Goal: Task Accomplishment & Management: Use online tool/utility

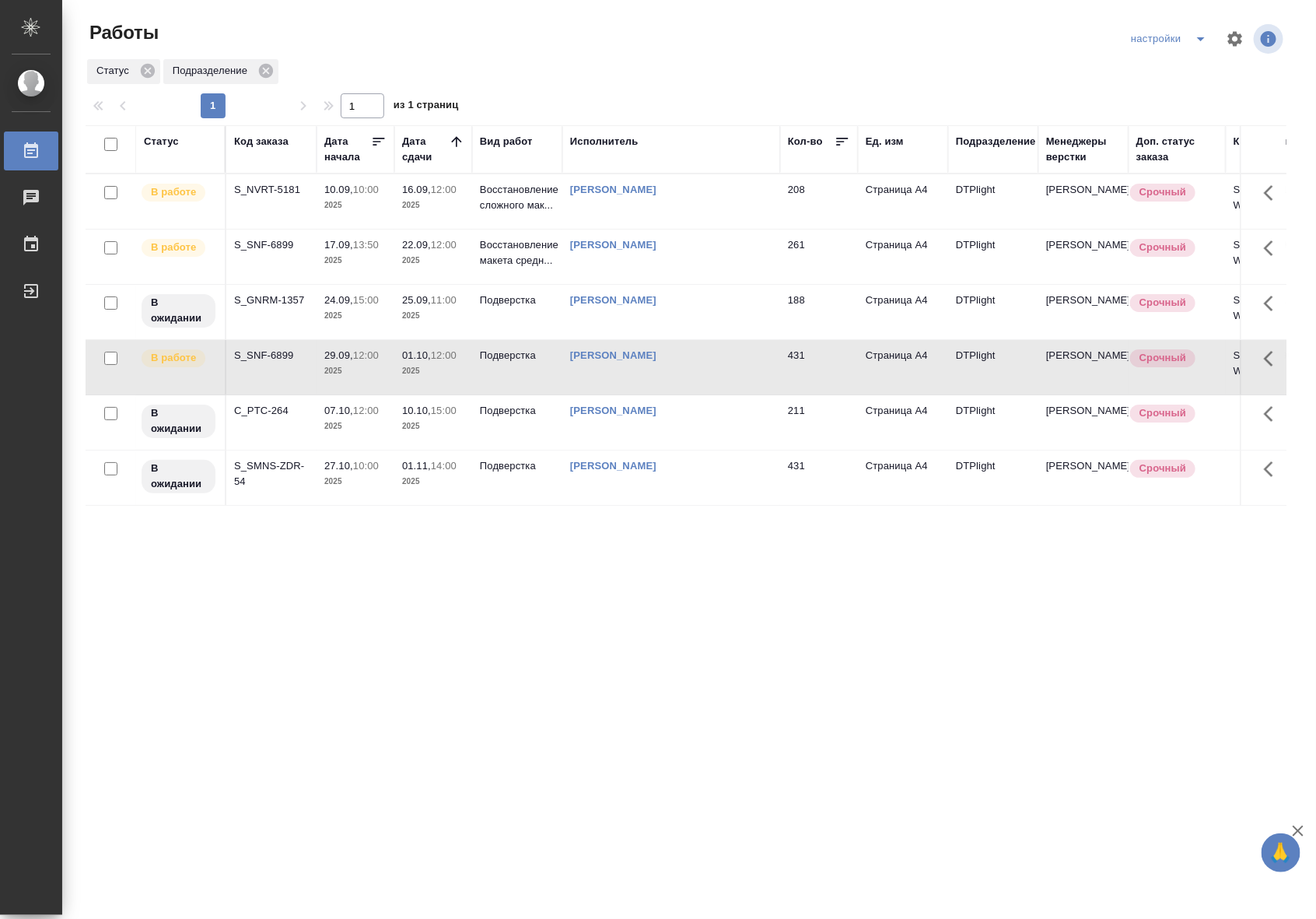
click at [520, 374] on td "Подверстка" at bounding box center [517, 368] width 90 height 55
click at [530, 219] on td "Восстановление сложного мак..." at bounding box center [517, 202] width 90 height 55
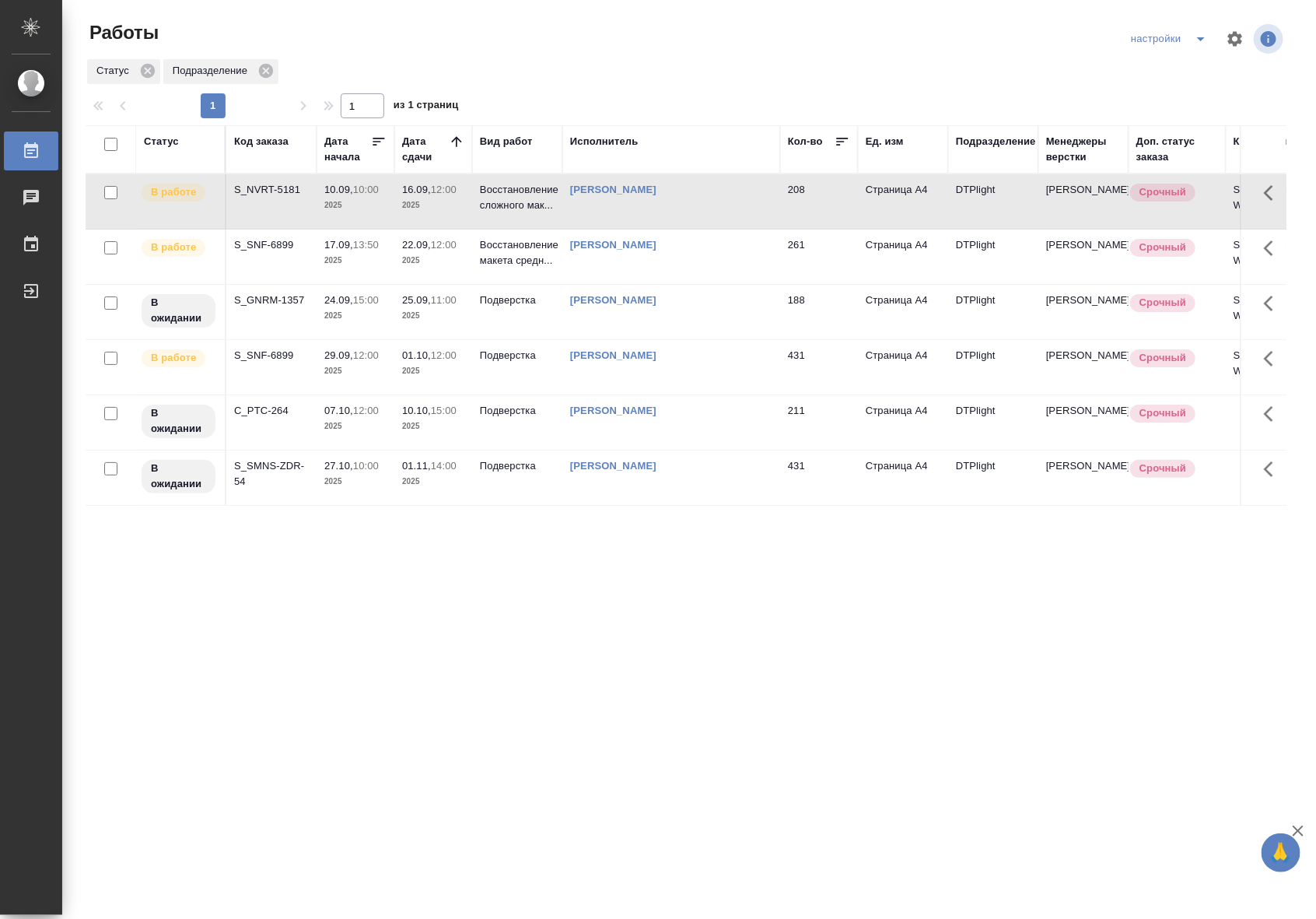
click at [530, 219] on td "Восстановление сложного мак..." at bounding box center [517, 202] width 90 height 55
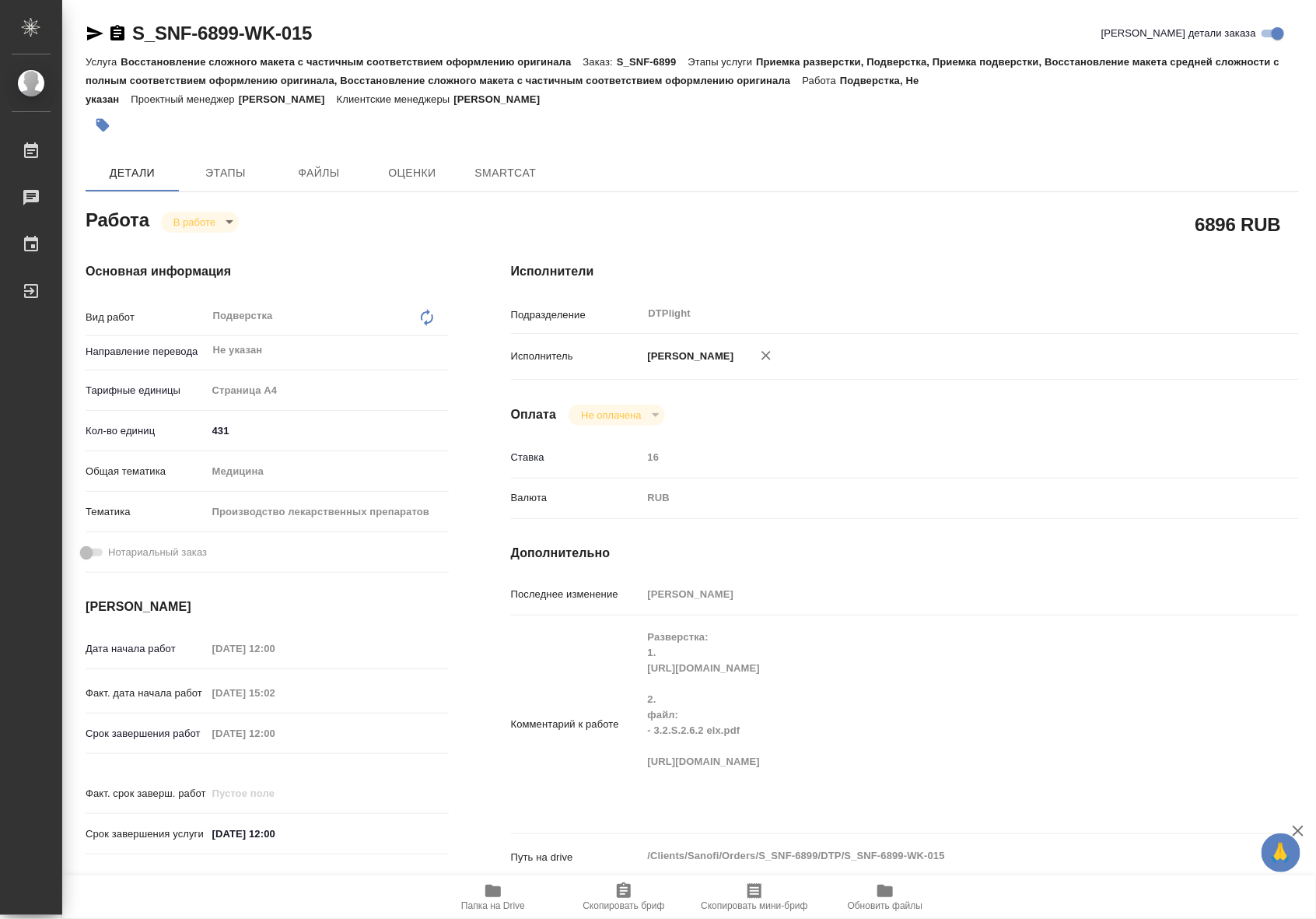
type textarea "x"
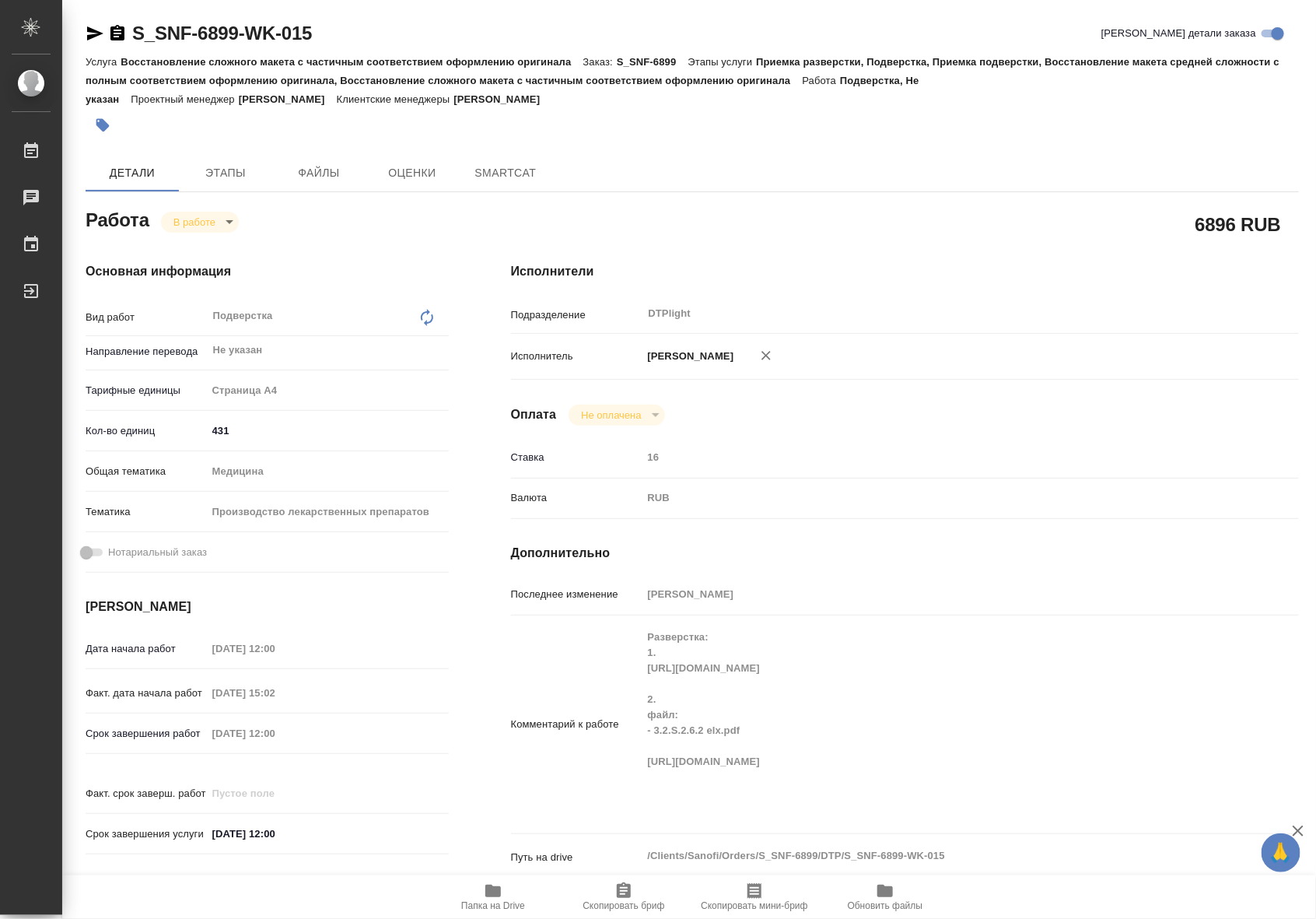
type textarea "x"
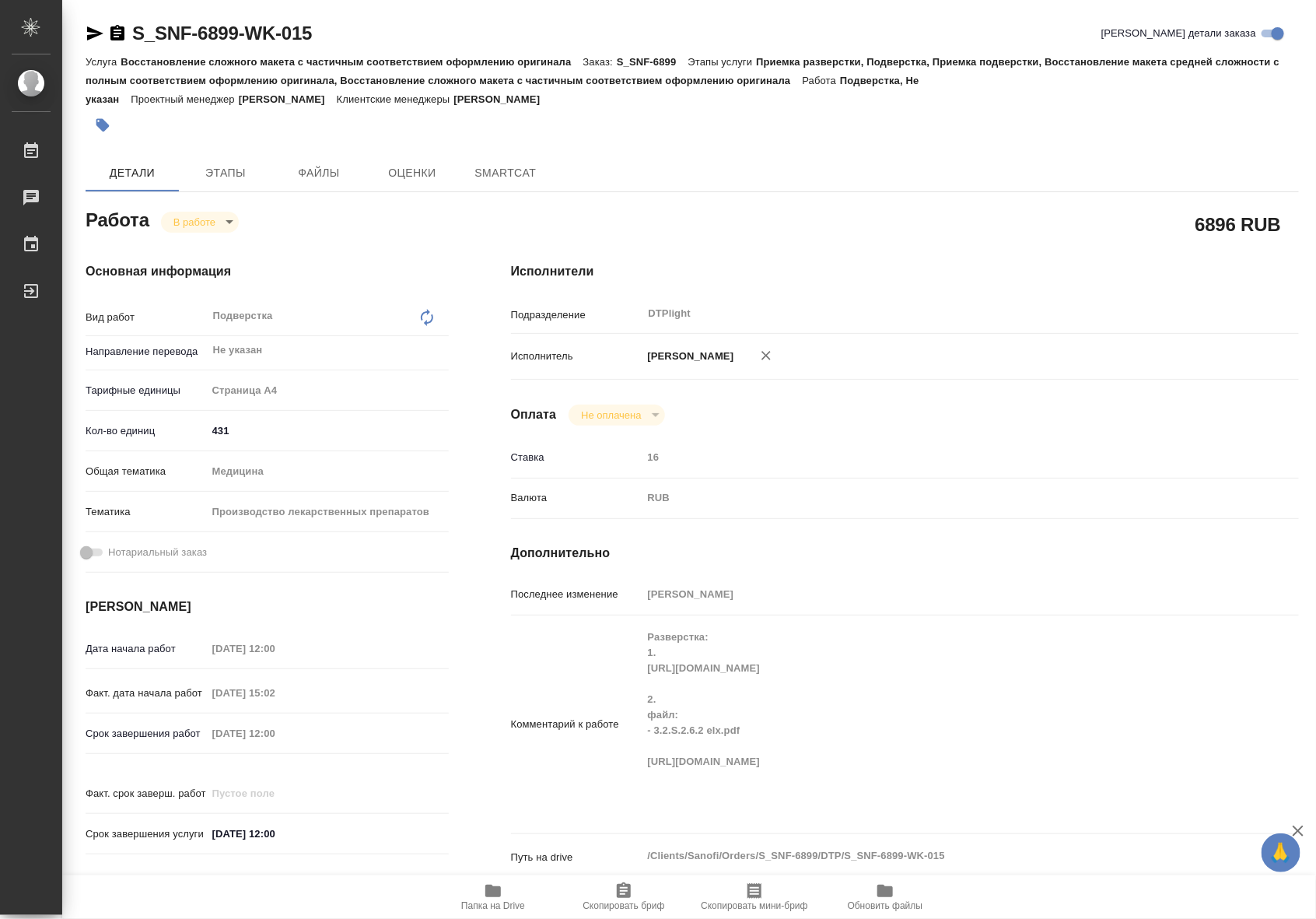
type textarea "x"
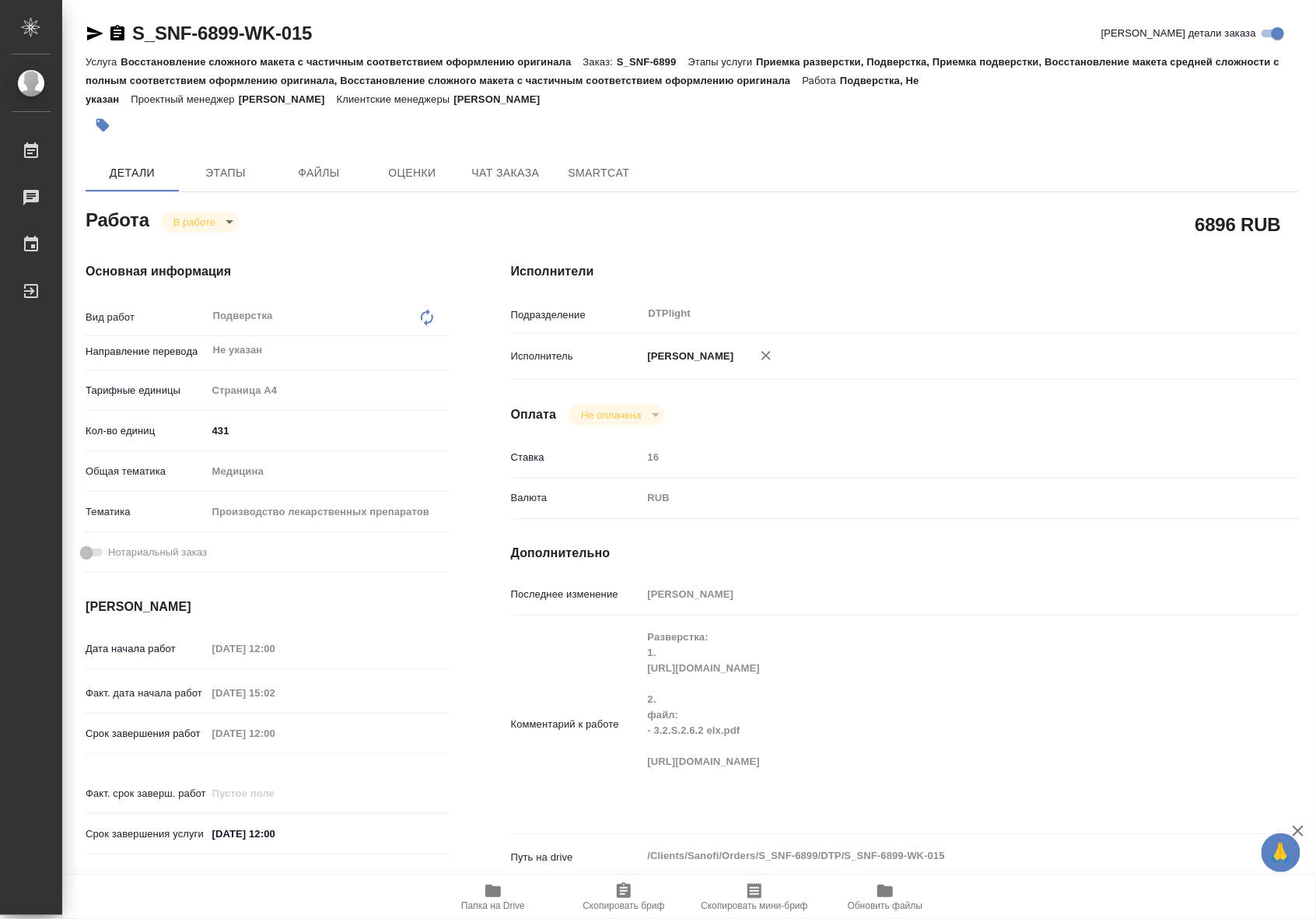
type textarea "x"
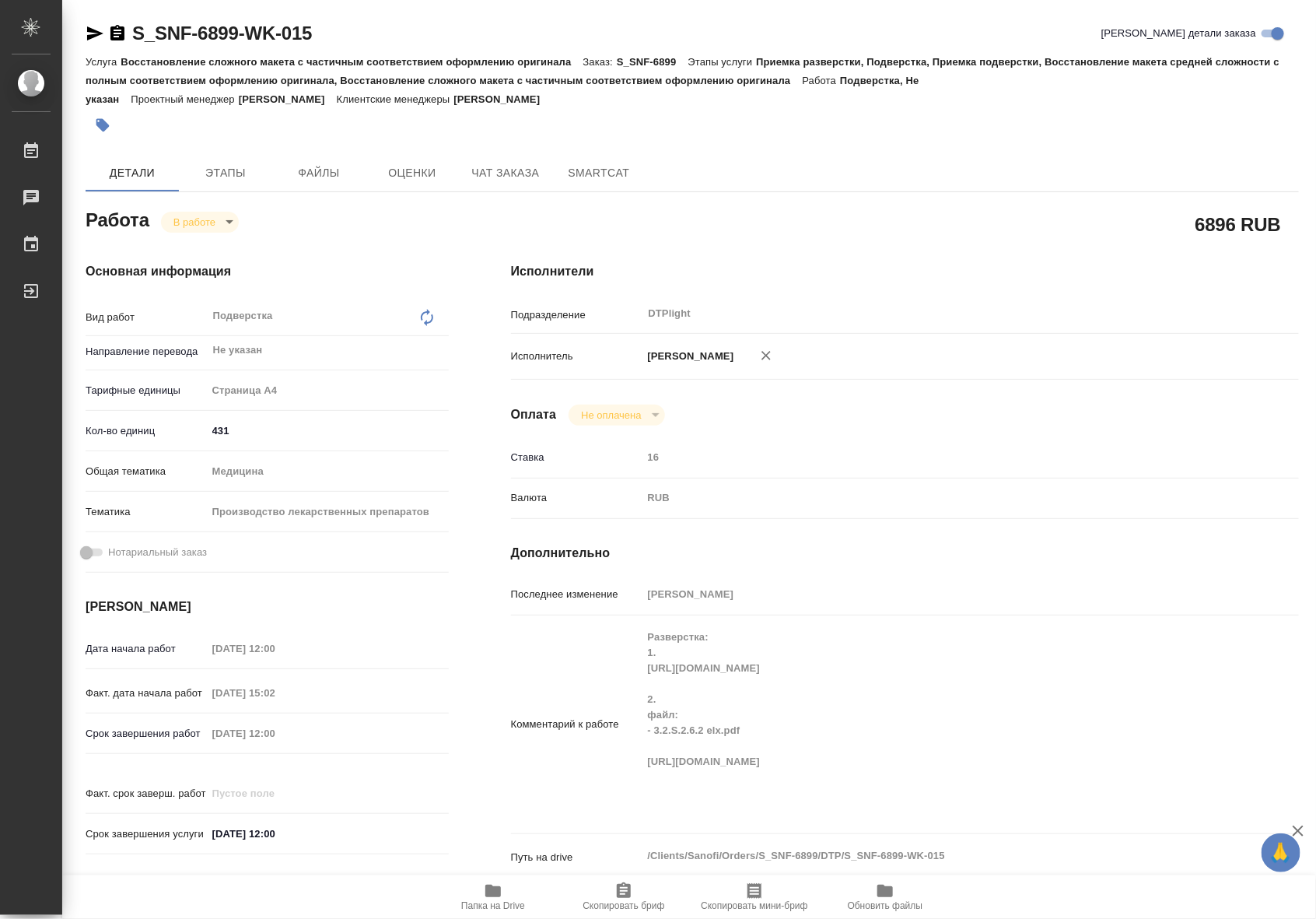
type textarea "x"
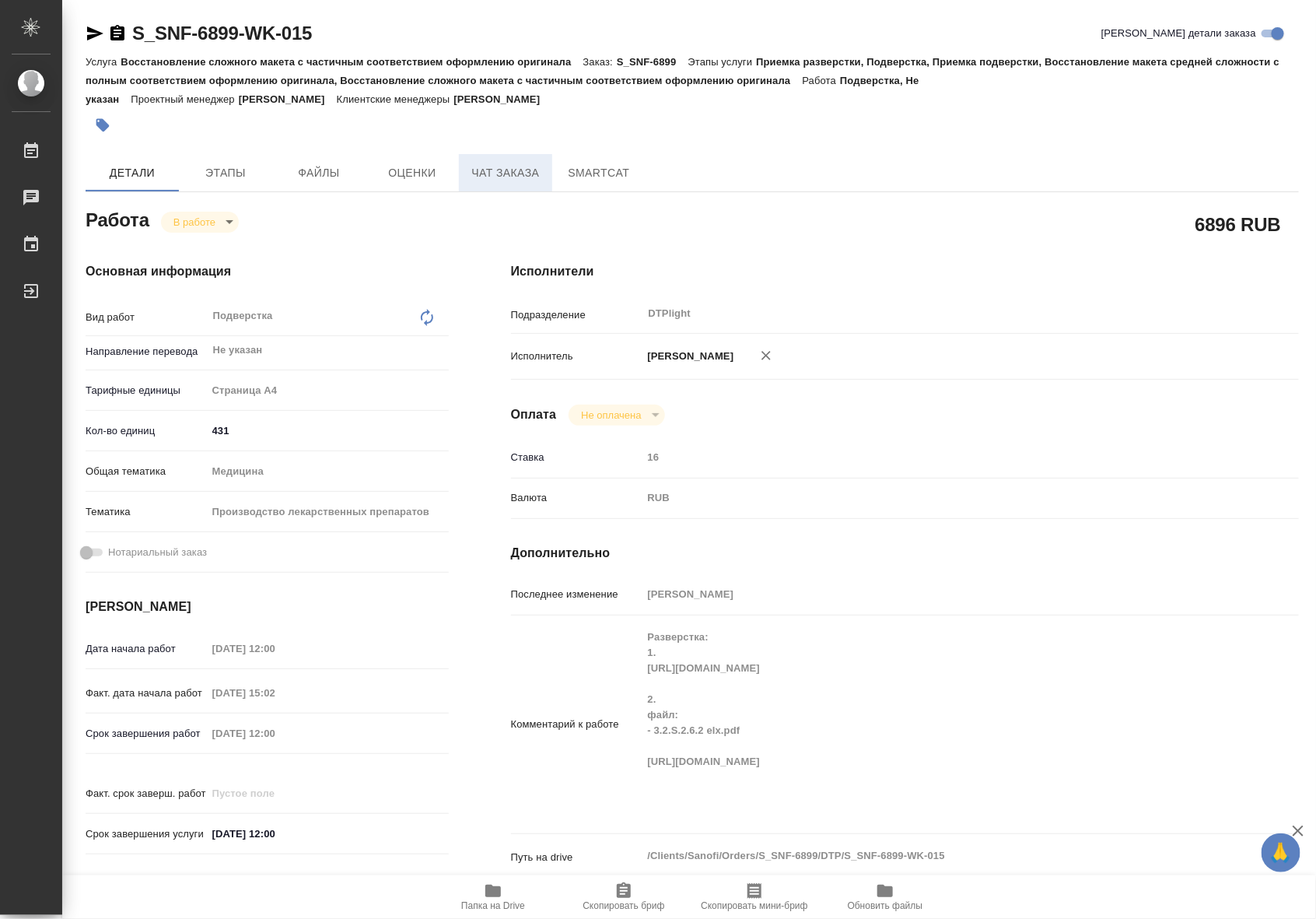
click at [503, 180] on span "Чат заказа" at bounding box center [506, 174] width 74 height 20
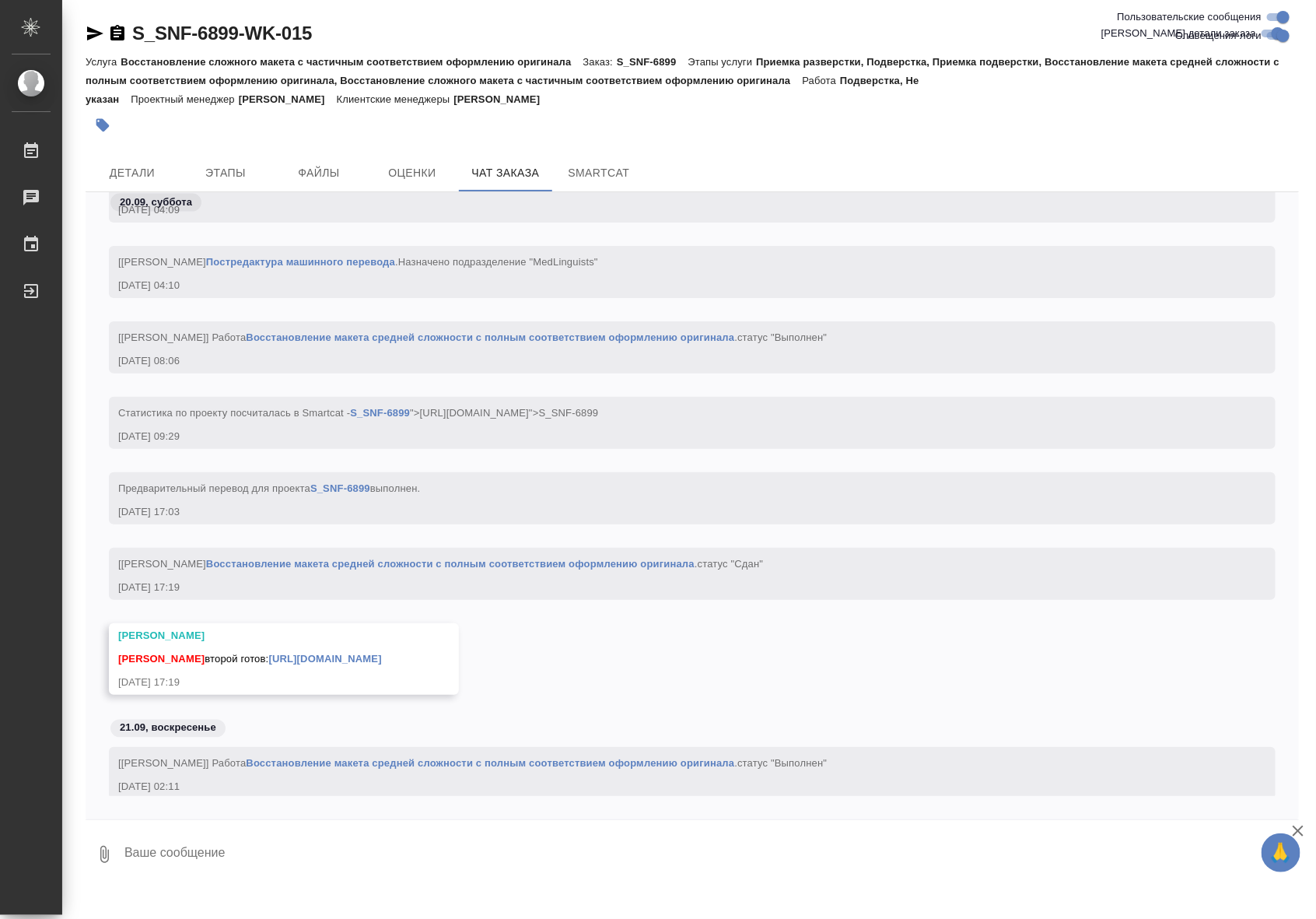
scroll to position [77575, 0]
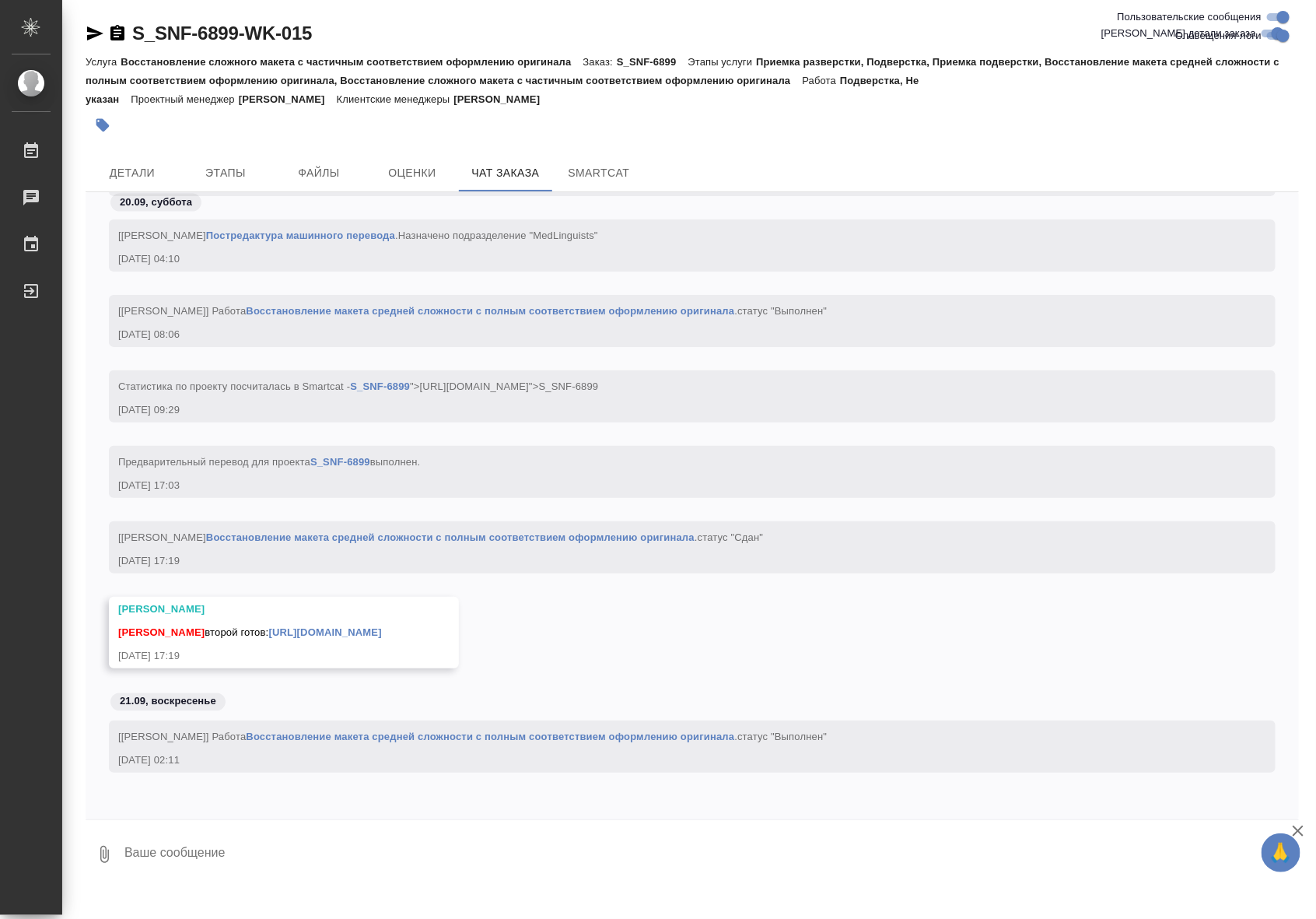
click at [608, 305] on link "Восстановление макета средней сложности с полным соответствием оформлению ориги…" at bounding box center [490, 311] width 488 height 12
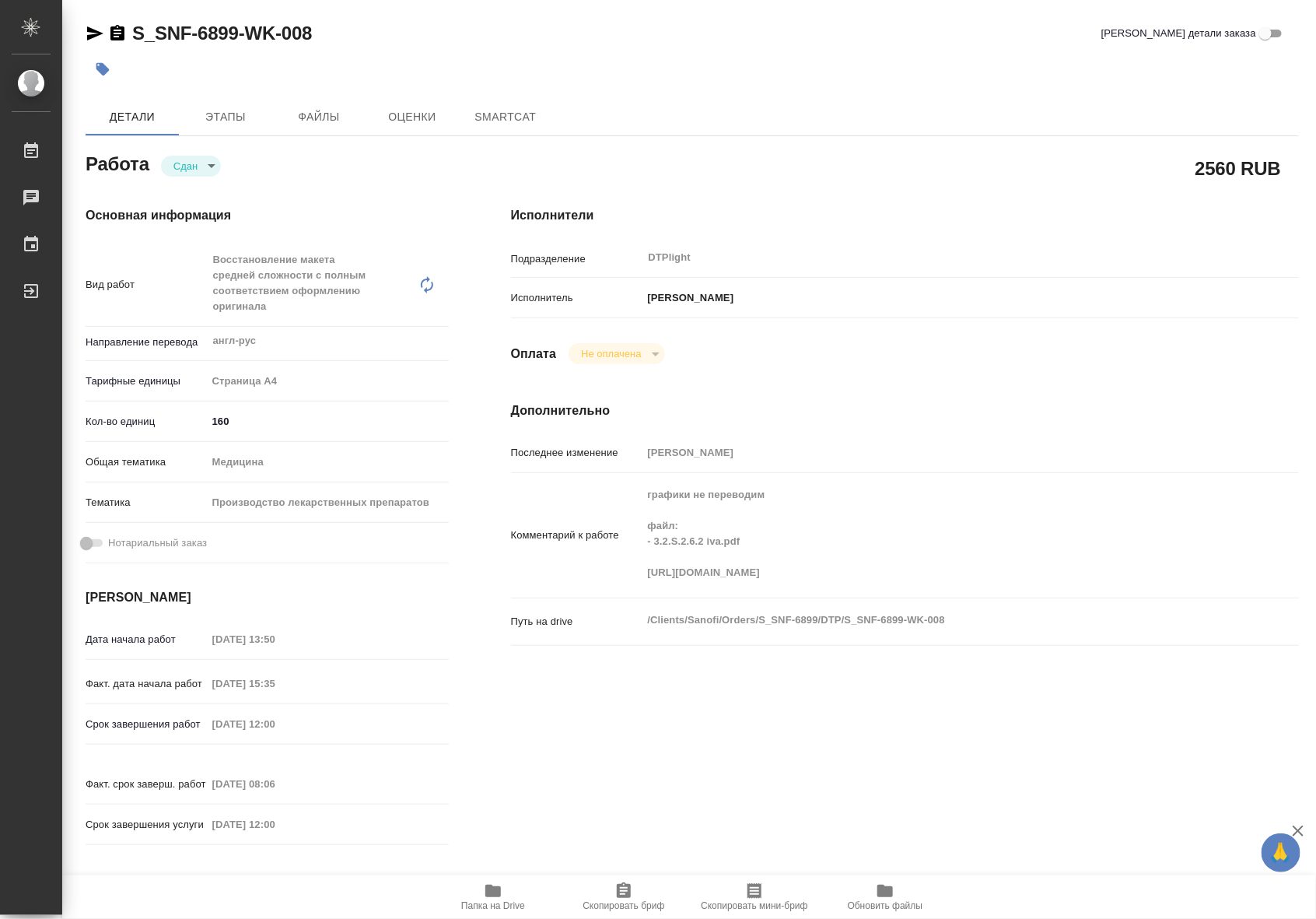
type textarea "x"
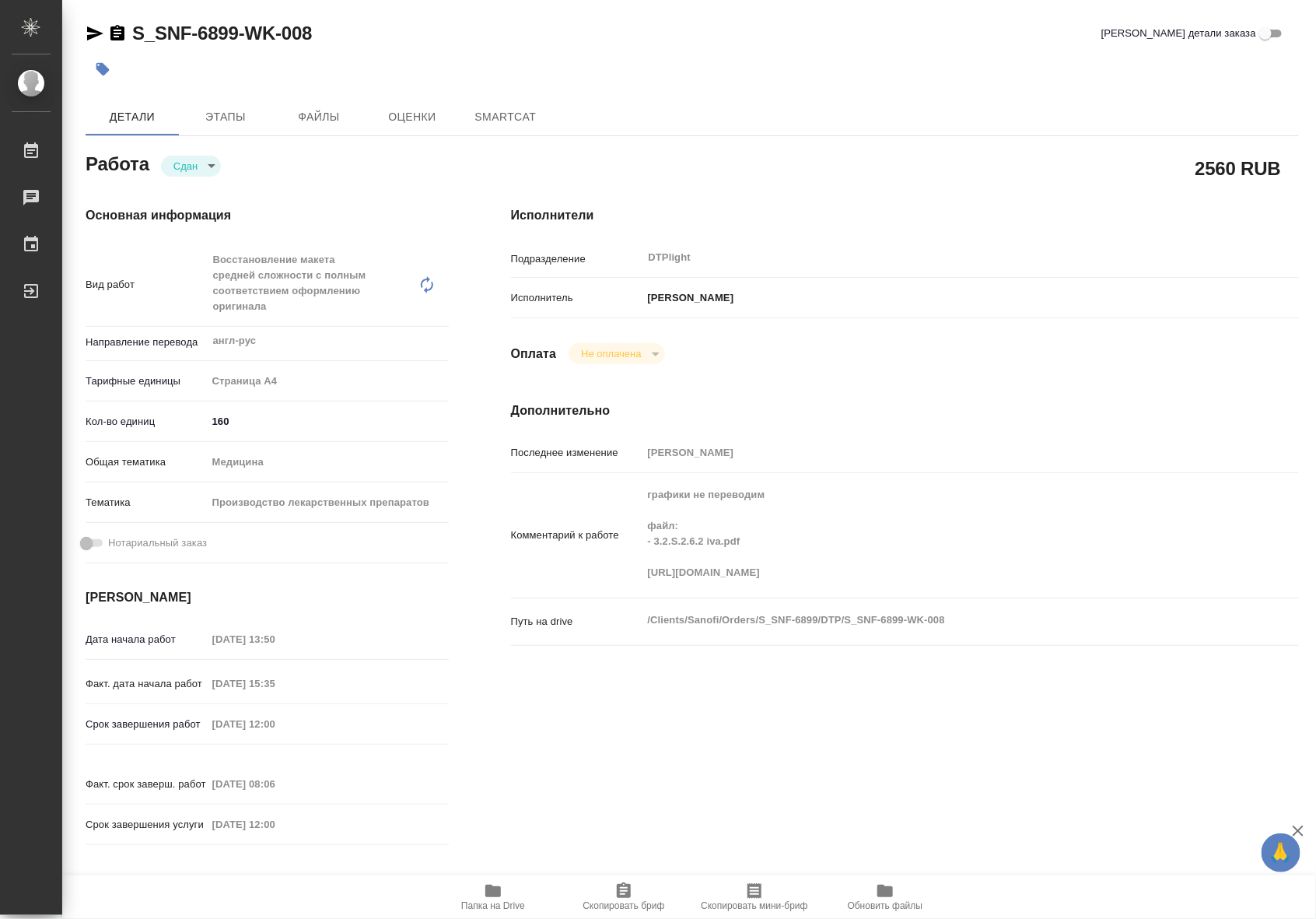
type textarea "x"
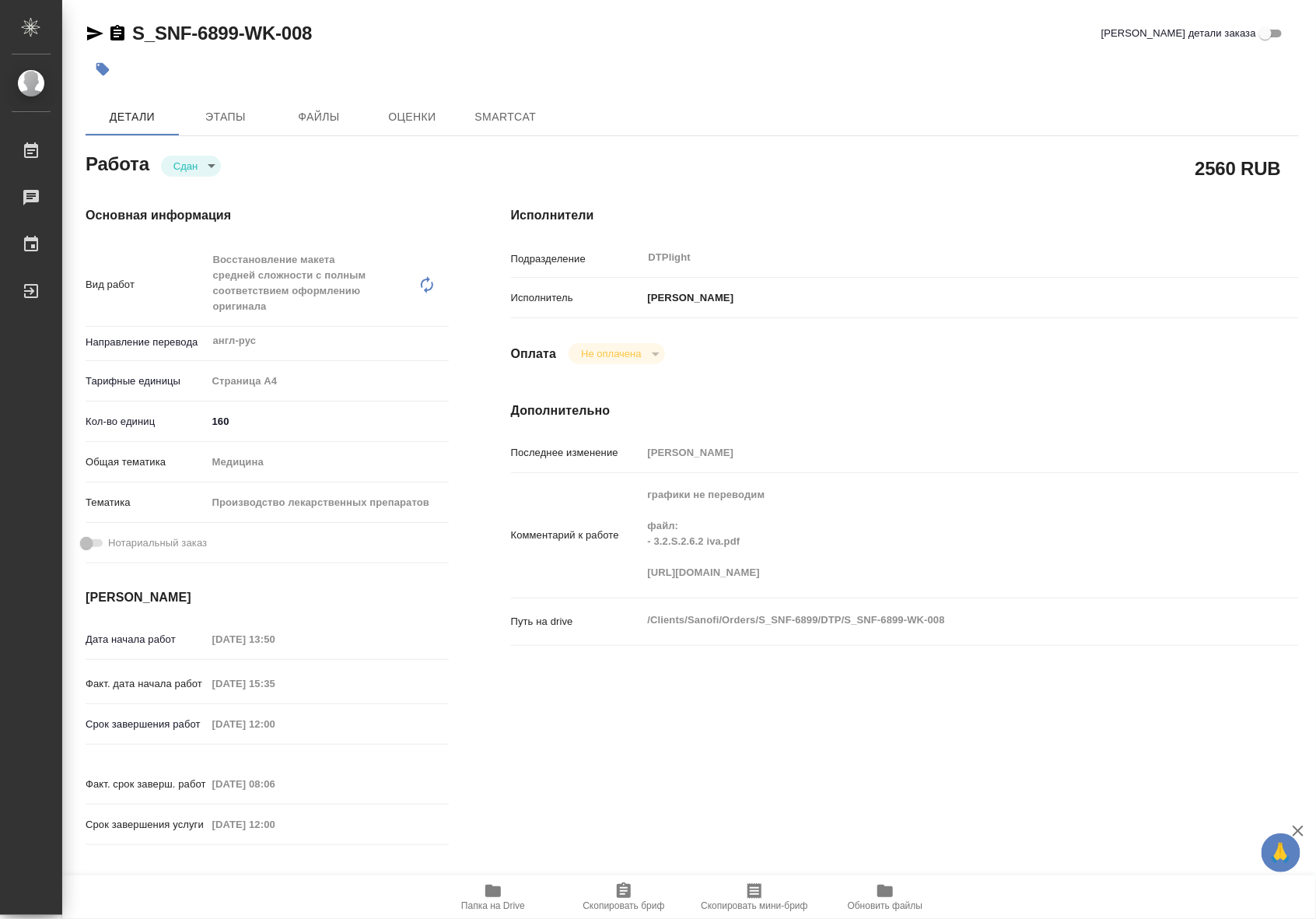
type textarea "x"
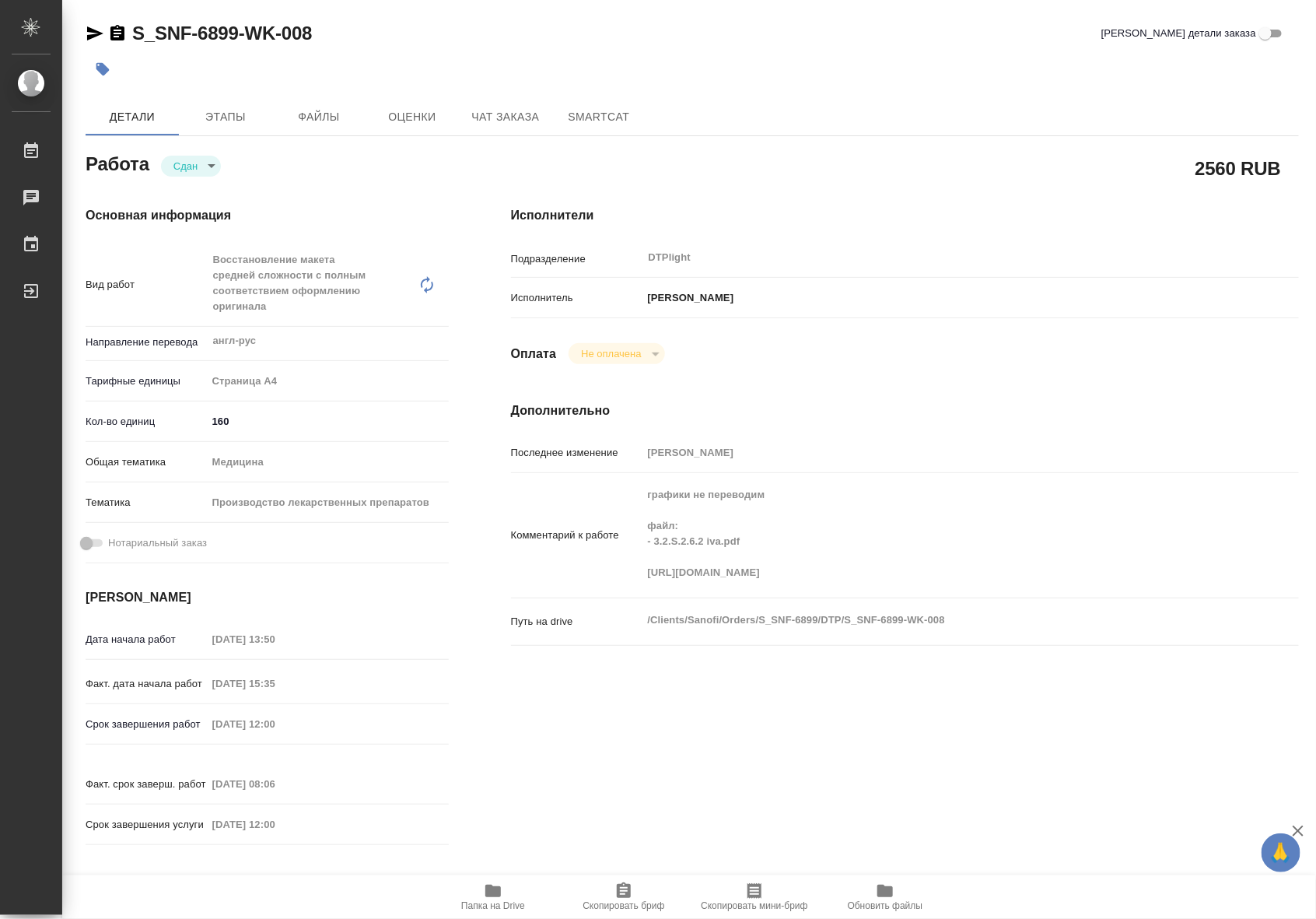
type textarea "x"
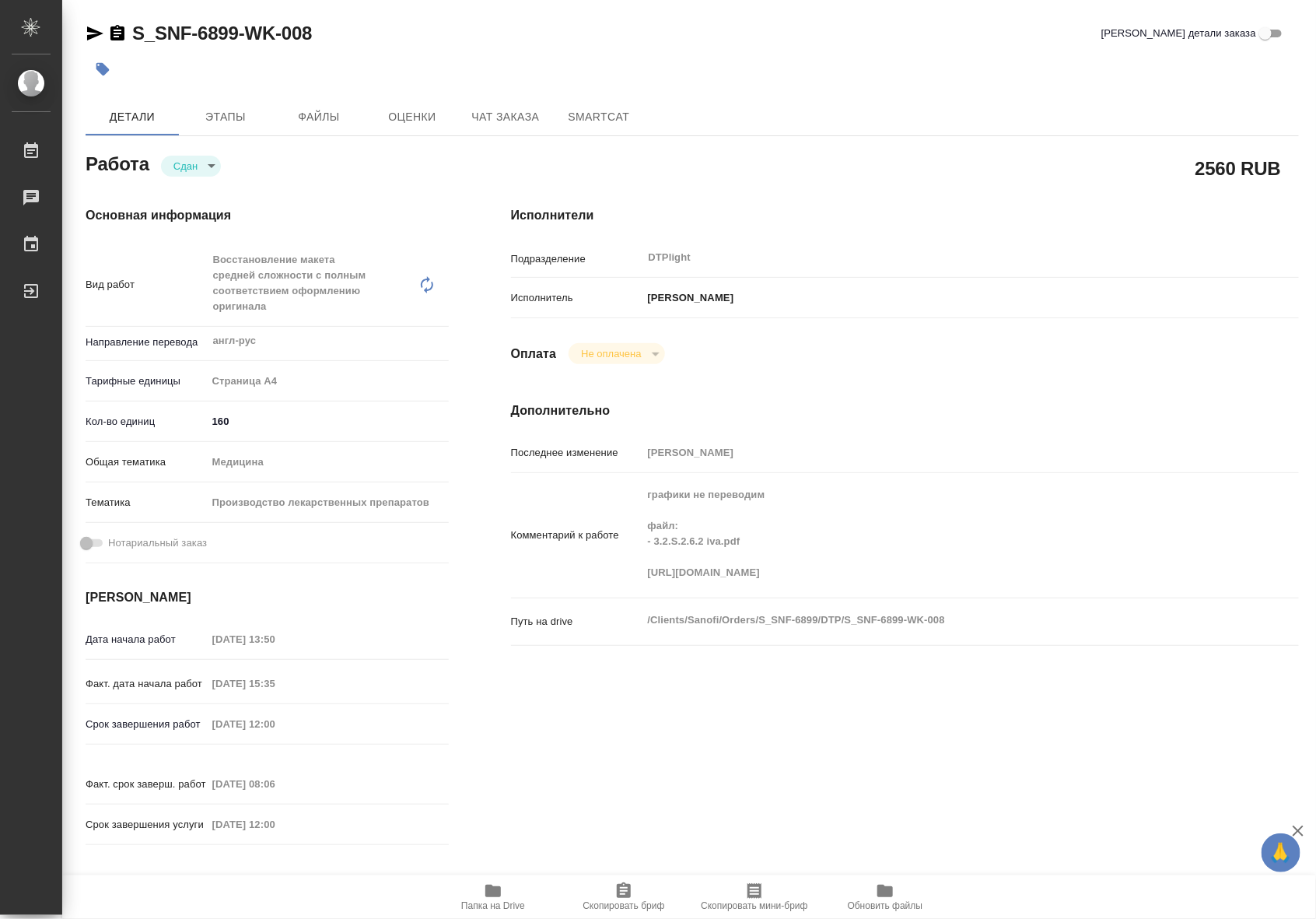
type textarea "x"
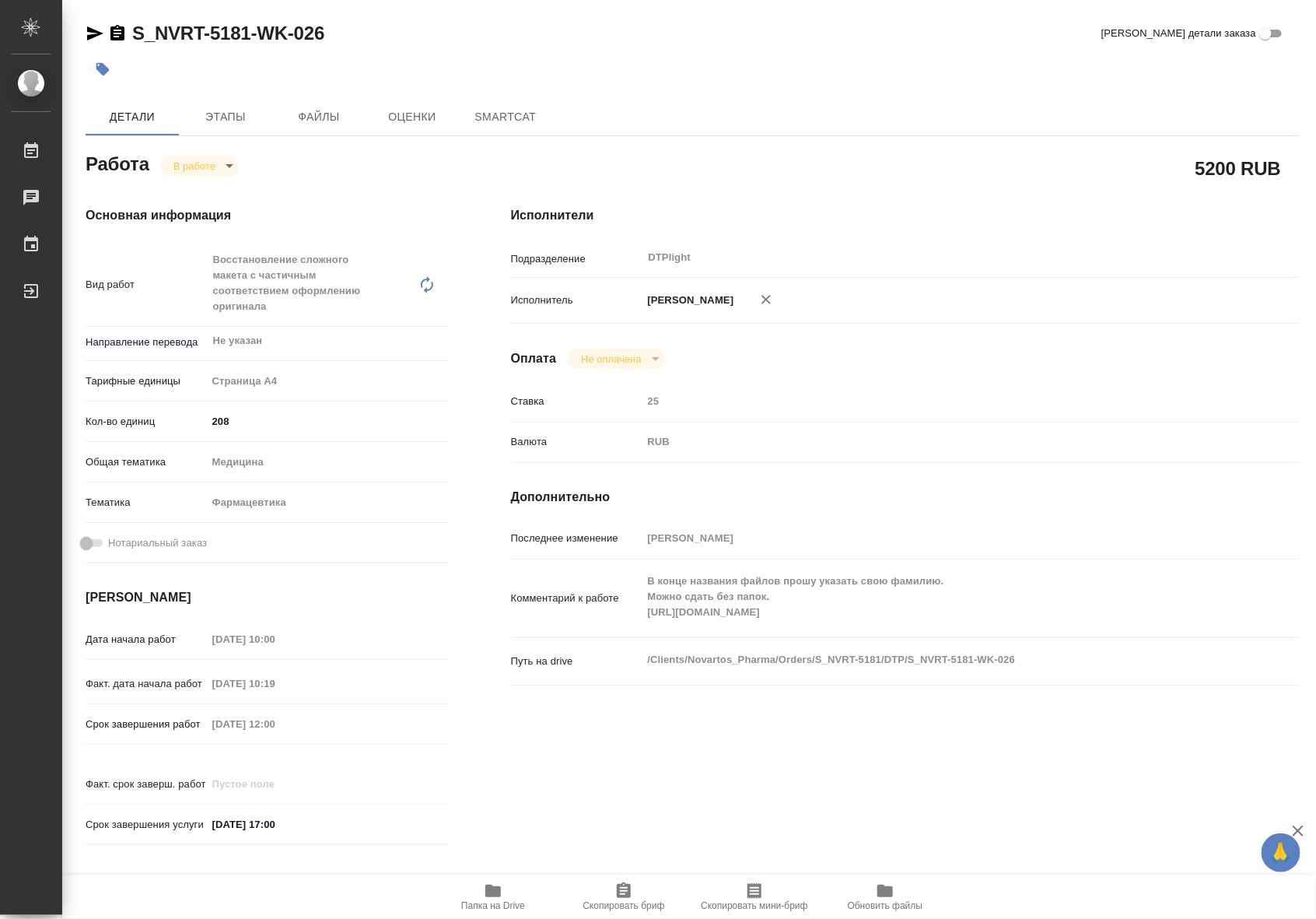
type textarea "x"
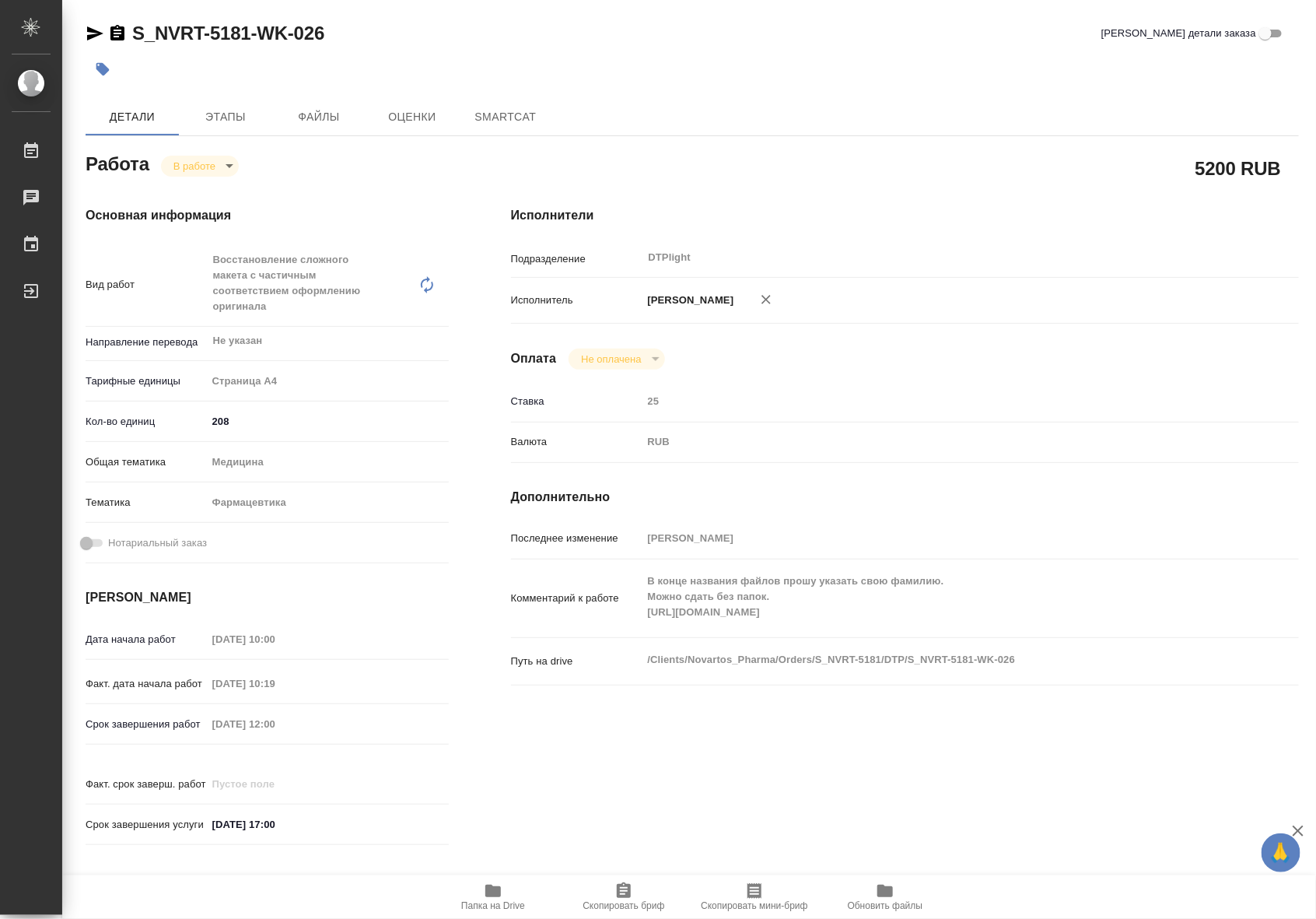
type textarea "x"
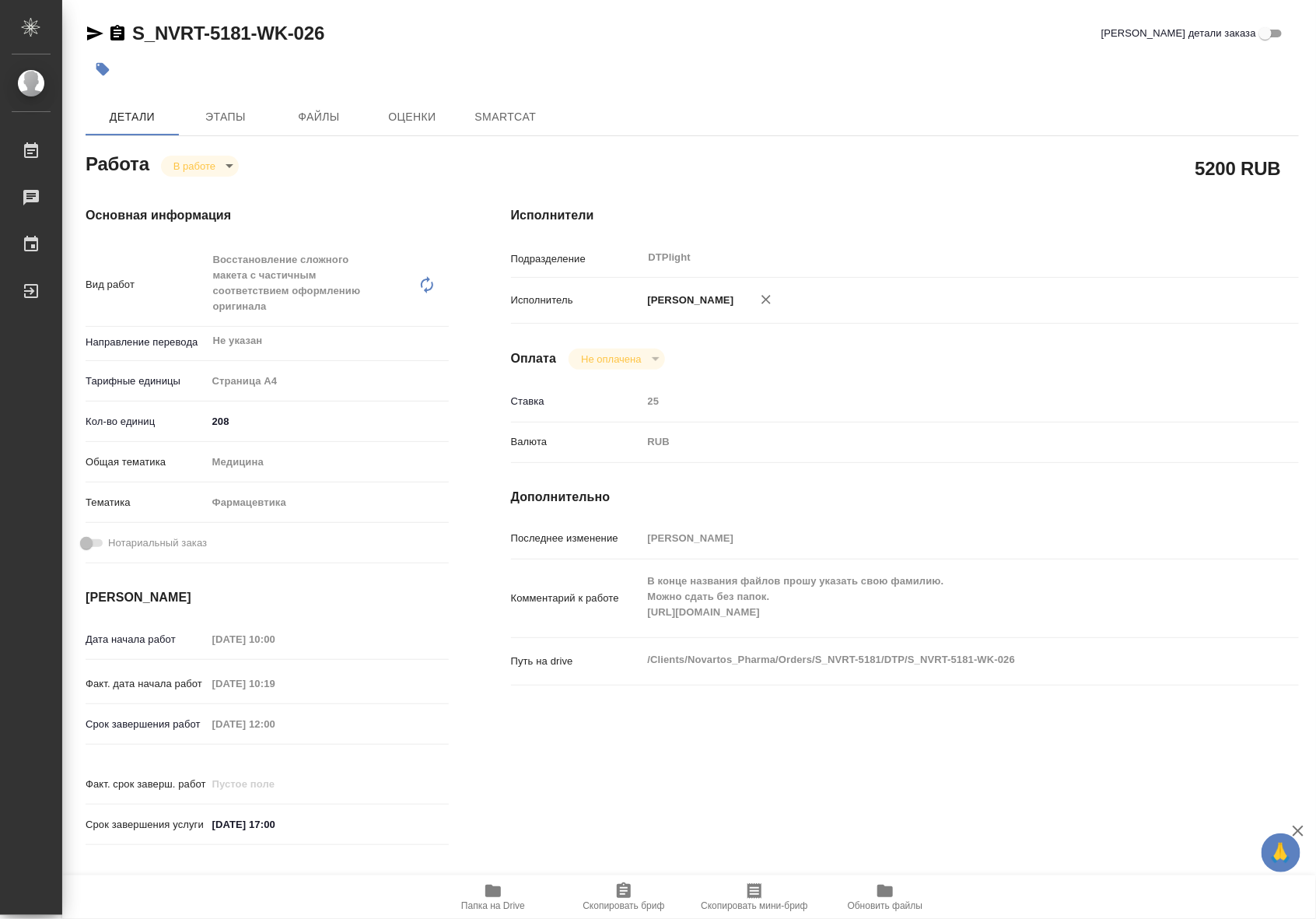
type textarea "x"
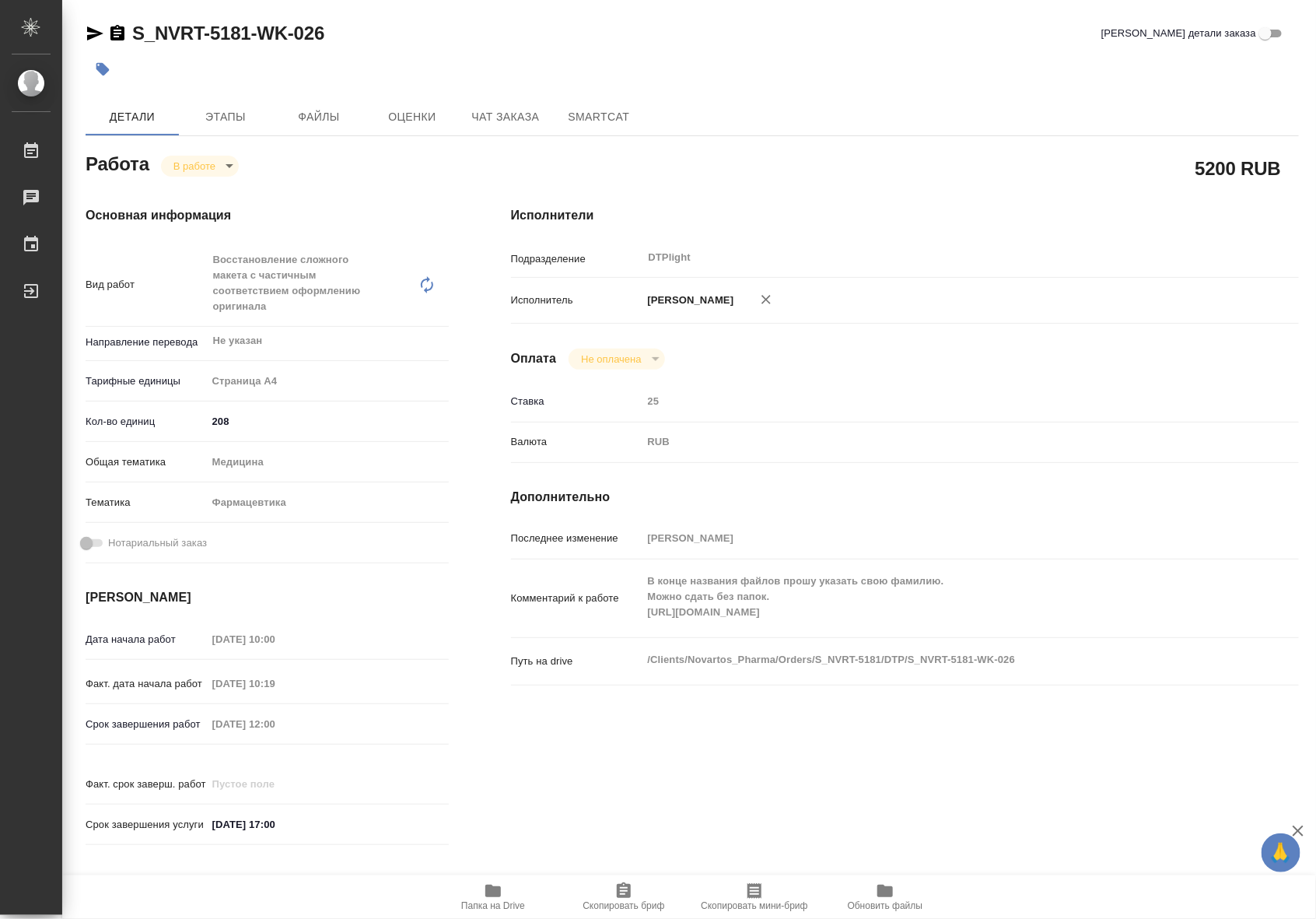
type textarea "x"
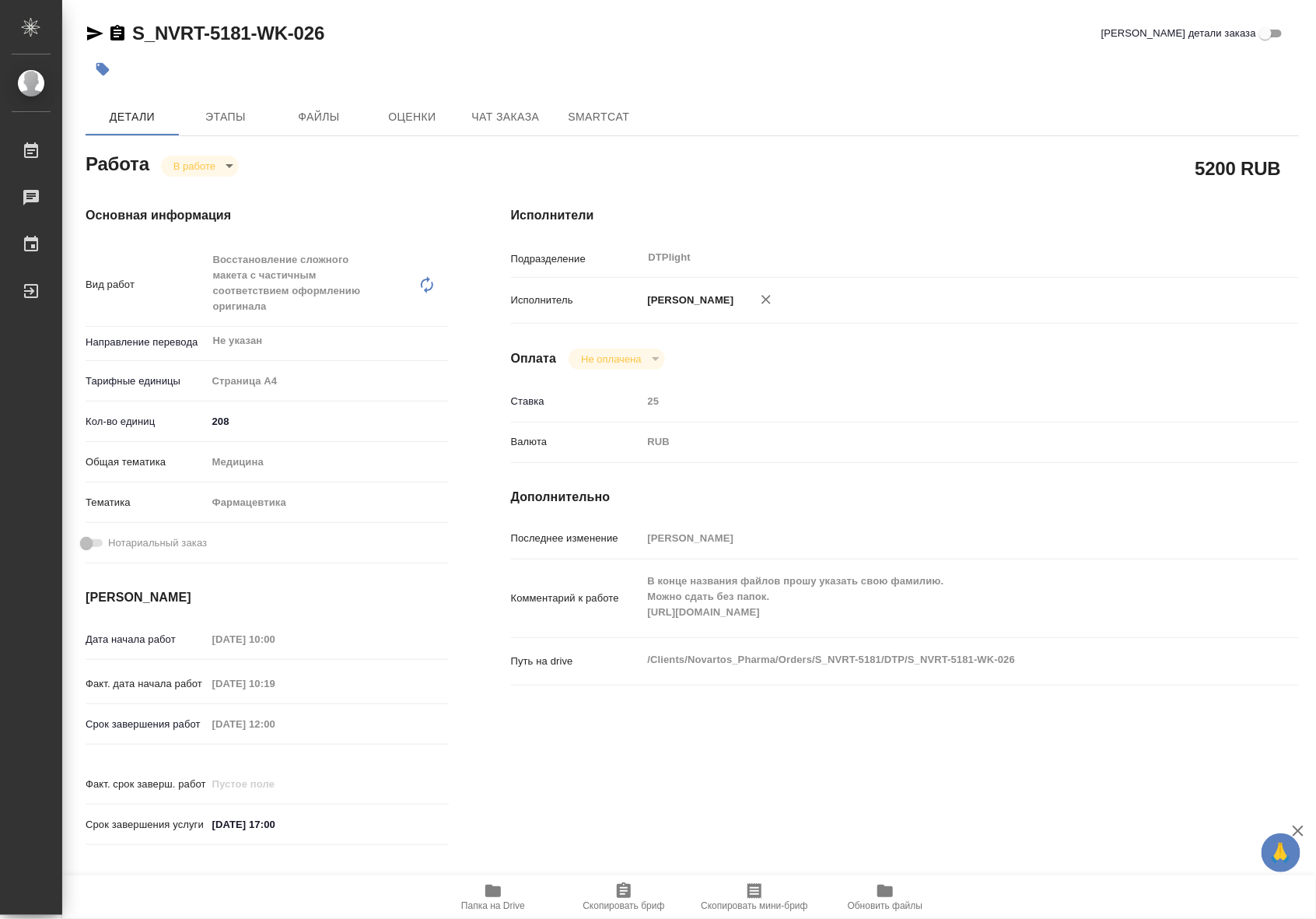
type textarea "x"
